Goal: Task Accomplishment & Management: Use online tool/utility

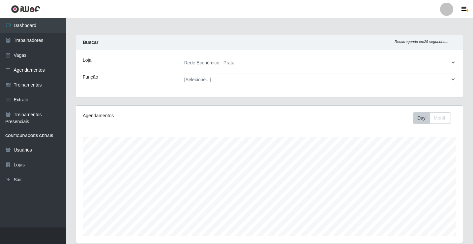
select select "192"
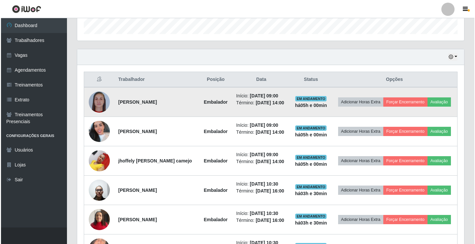
scroll to position [137, 387]
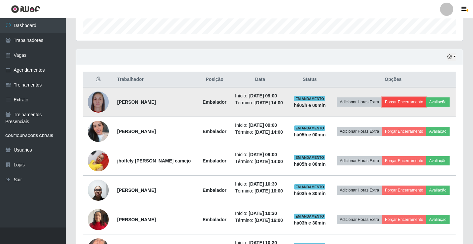
click at [402, 99] on button "Forçar Encerramento" at bounding box center [404, 101] width 44 height 9
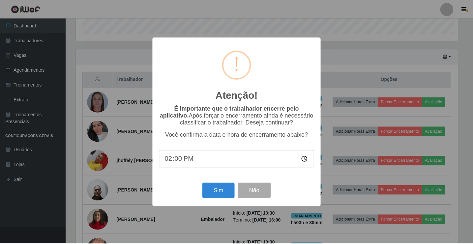
scroll to position [137, 384]
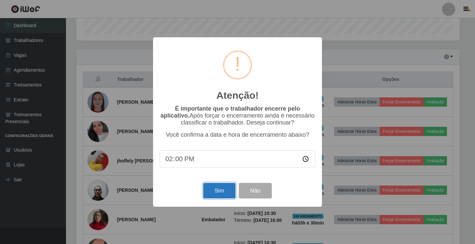
click at [211, 189] on button "Sim" at bounding box center [219, 191] width 32 height 16
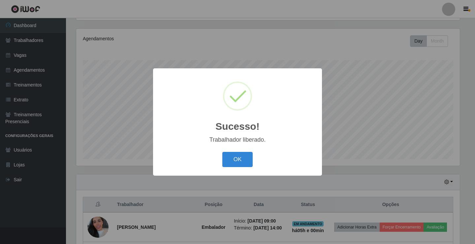
click at [222, 152] on button "OK" at bounding box center [237, 160] width 31 height 16
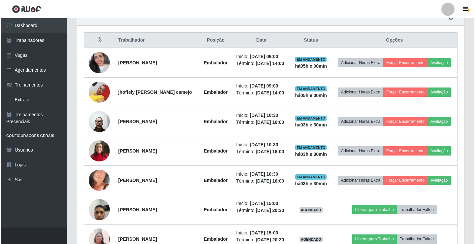
scroll to position [242, 0]
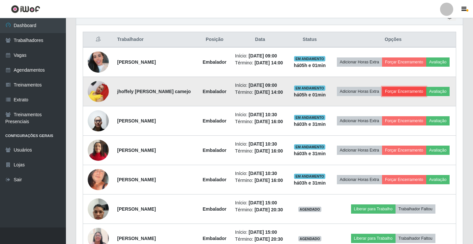
click at [399, 93] on button "Forçar Encerramento" at bounding box center [404, 91] width 44 height 9
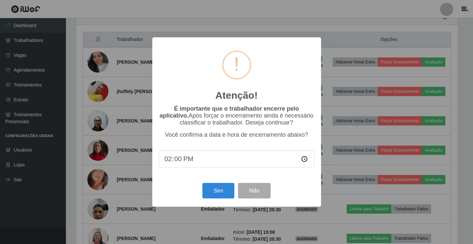
scroll to position [137, 384]
click at [225, 198] on button "Sim" at bounding box center [219, 191] width 32 height 16
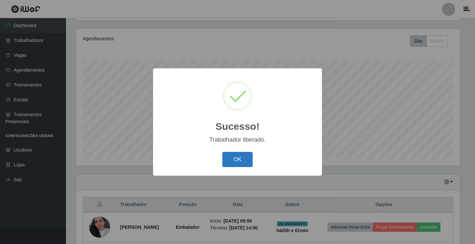
click at [235, 156] on button "OK" at bounding box center [237, 160] width 31 height 16
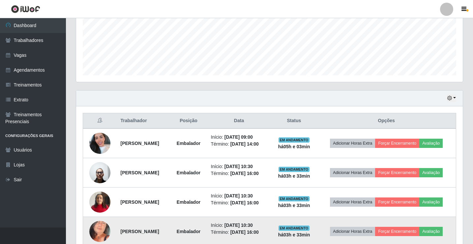
scroll to position [176, 0]
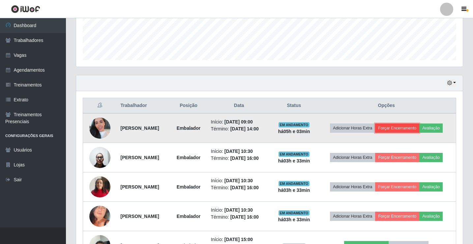
click at [404, 128] on button "Forçar Encerramento" at bounding box center [397, 127] width 44 height 9
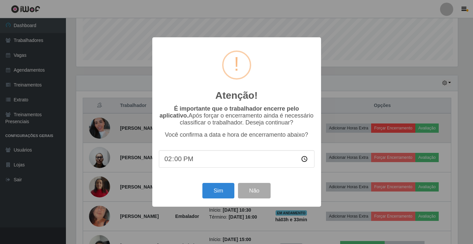
scroll to position [137, 384]
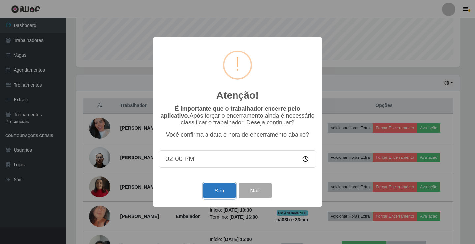
click at [215, 192] on button "Sim" at bounding box center [219, 191] width 32 height 16
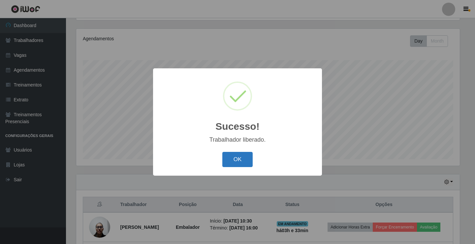
click at [247, 159] on button "OK" at bounding box center [237, 160] width 31 height 16
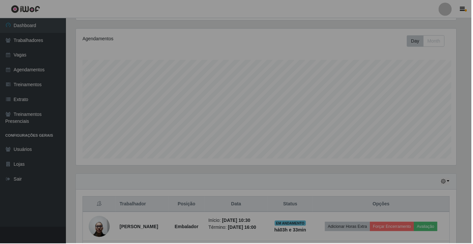
scroll to position [137, 387]
